Goal: Task Accomplishment & Management: Manage account settings

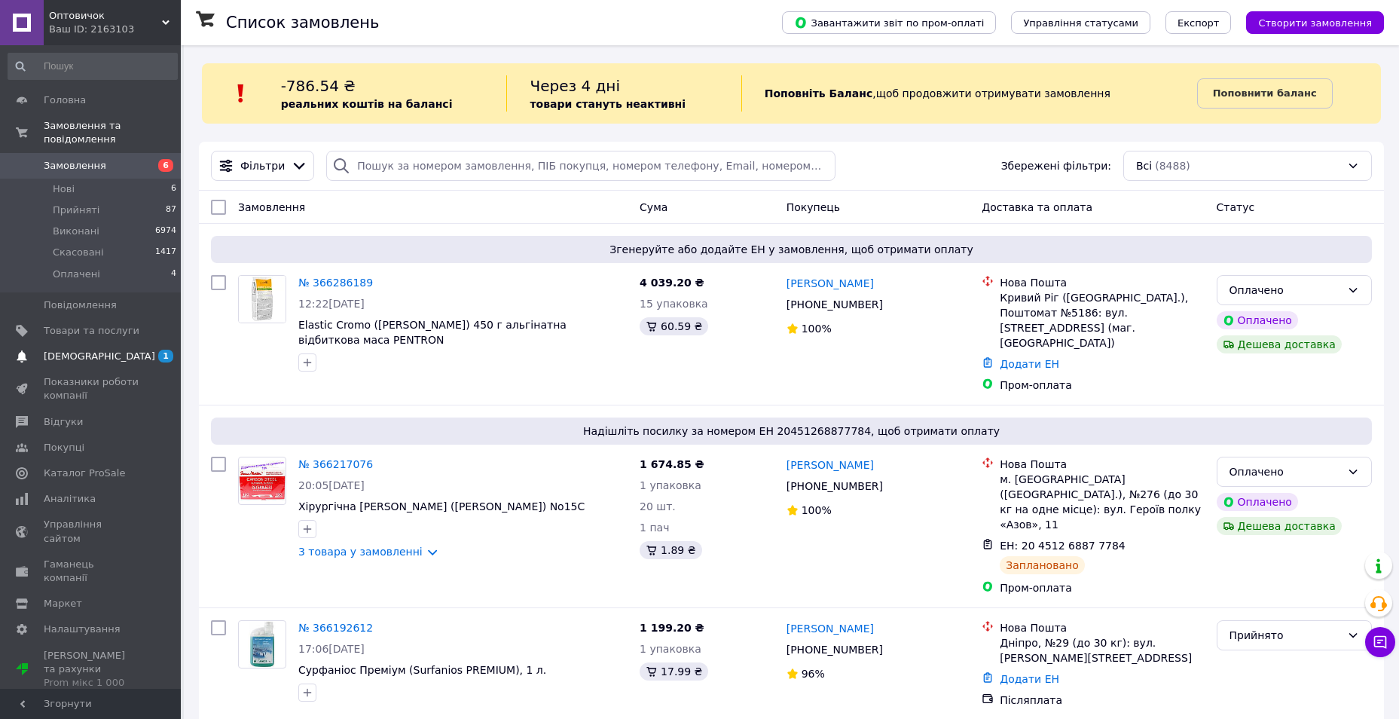
click at [93, 350] on span "[DEMOGRAPHIC_DATA]" at bounding box center [100, 357] width 112 height 14
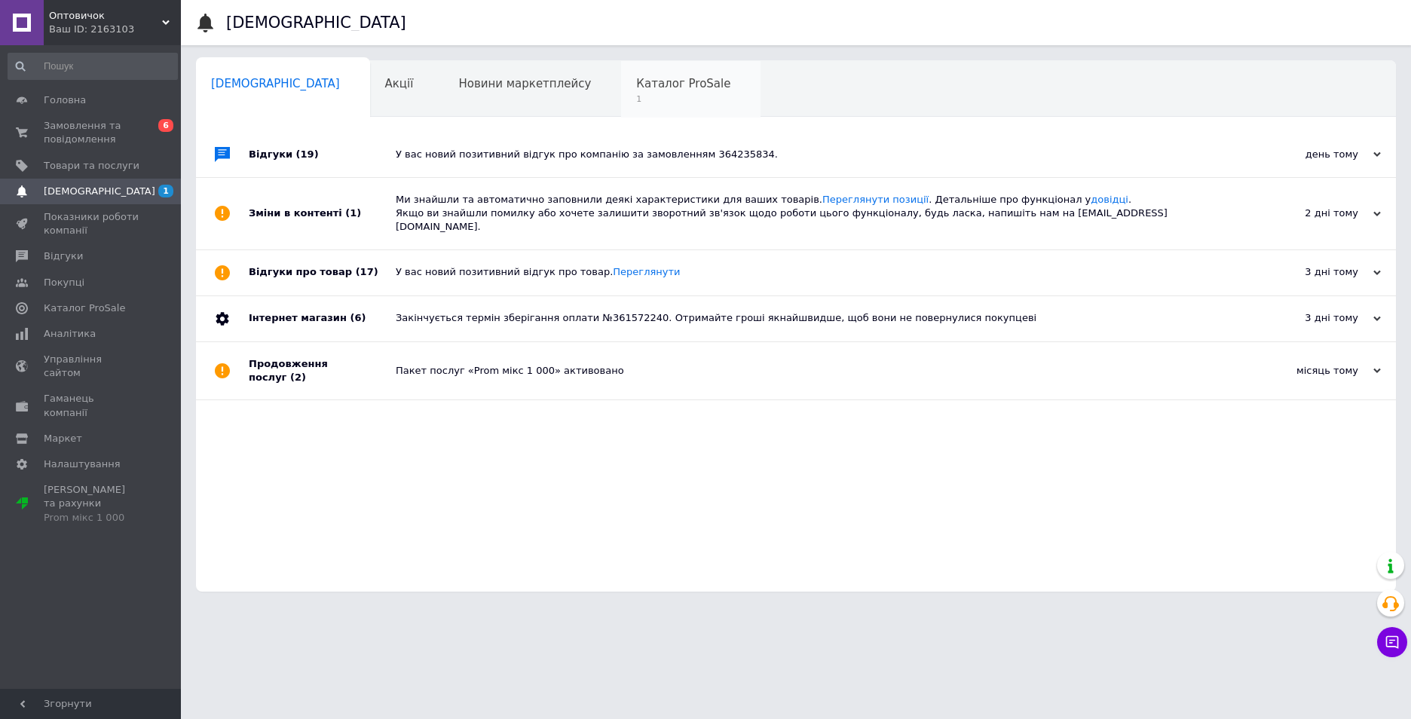
click at [636, 96] on span "1" at bounding box center [683, 98] width 94 height 11
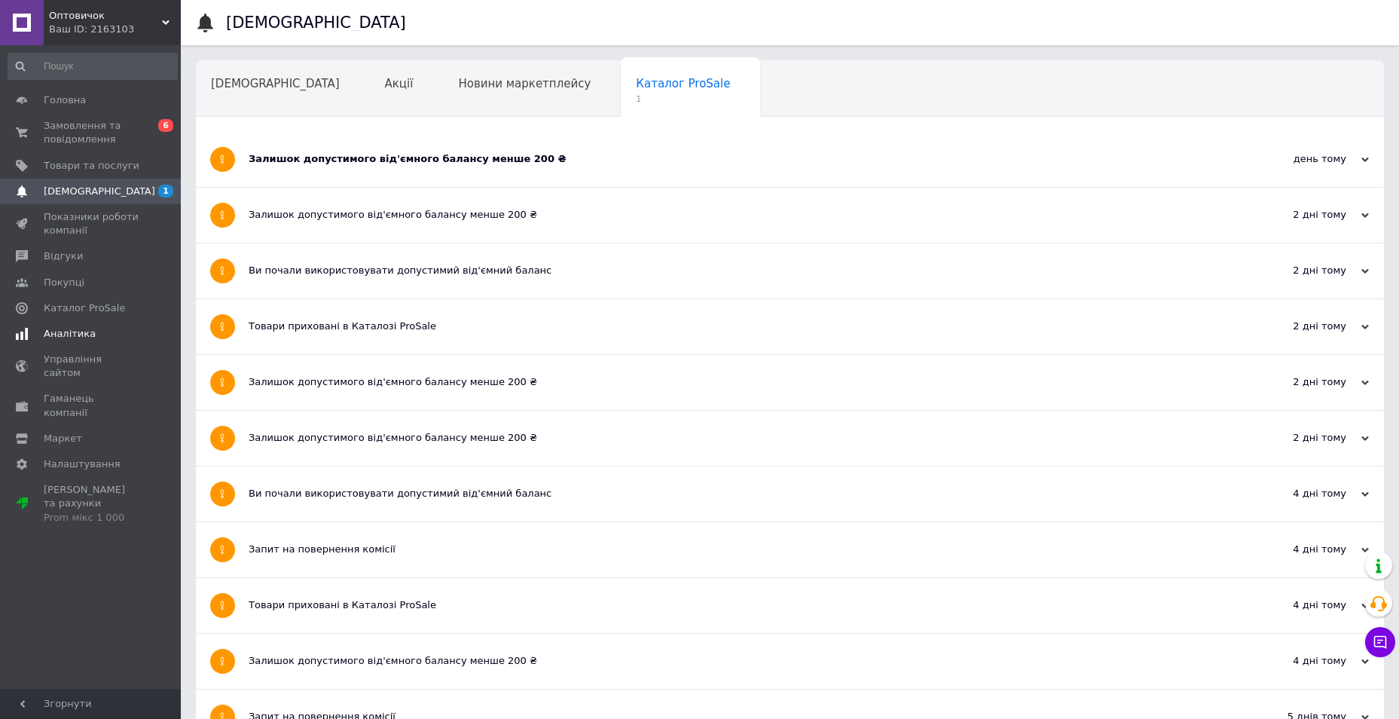
click at [69, 332] on span "Аналітика" at bounding box center [70, 334] width 52 height 14
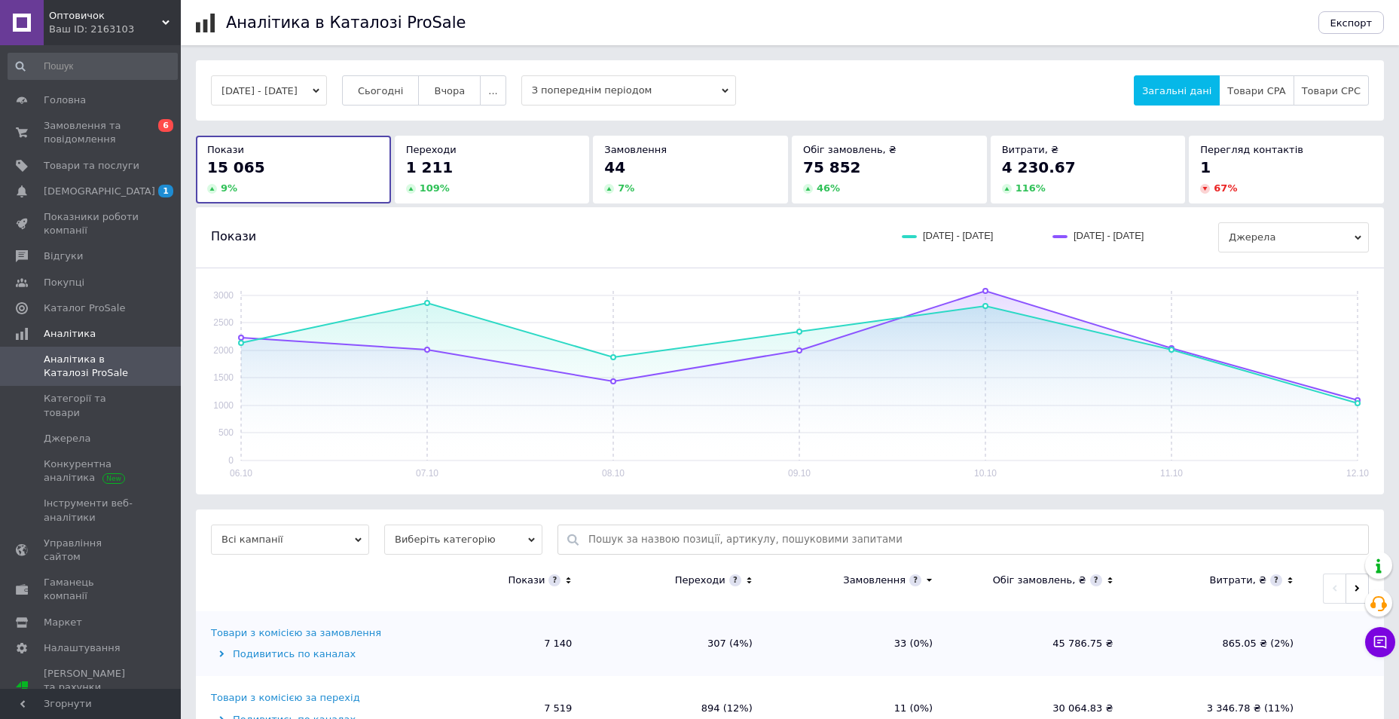
click at [457, 186] on div "109 %" at bounding box center [492, 189] width 173 height 14
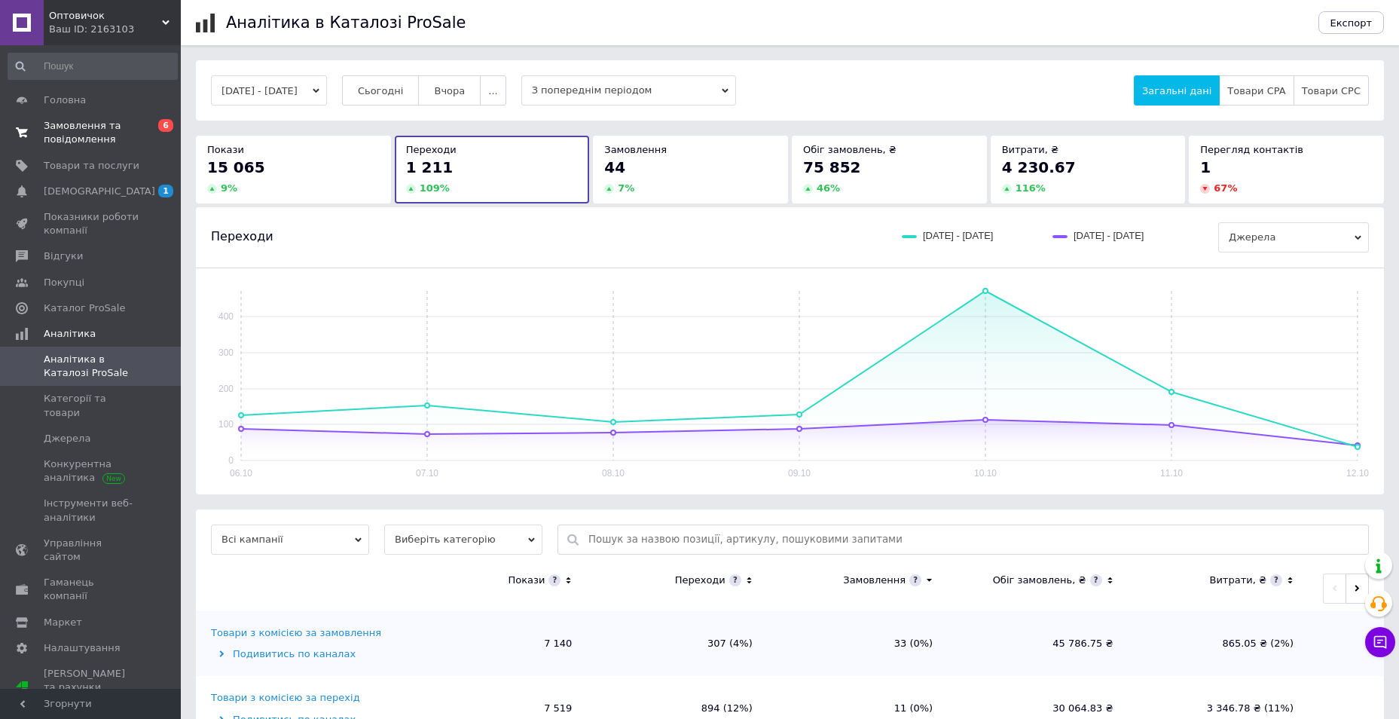
click at [77, 143] on span "Замовлення та повідомлення" at bounding box center [92, 132] width 96 height 27
